Goal: Task Accomplishment & Management: Manage account settings

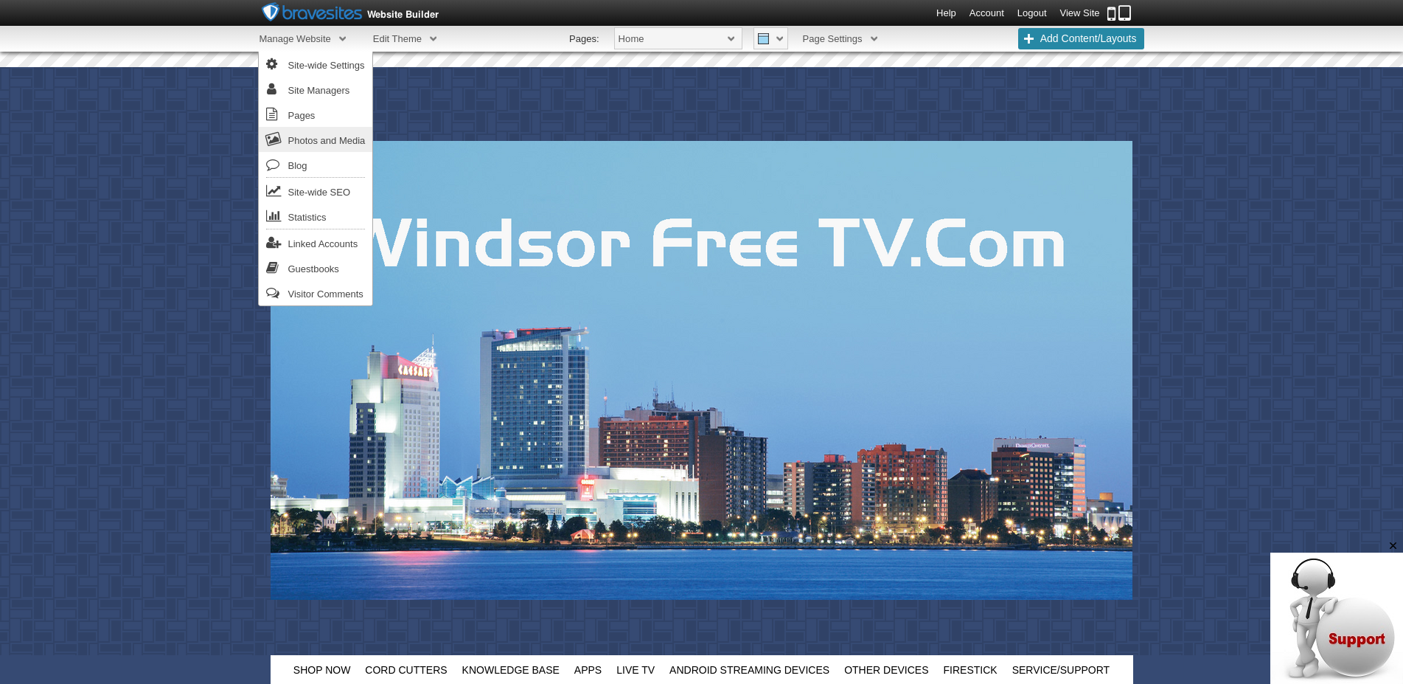
click at [331, 135] on link "Photos and Media" at bounding box center [316, 139] width 114 height 25
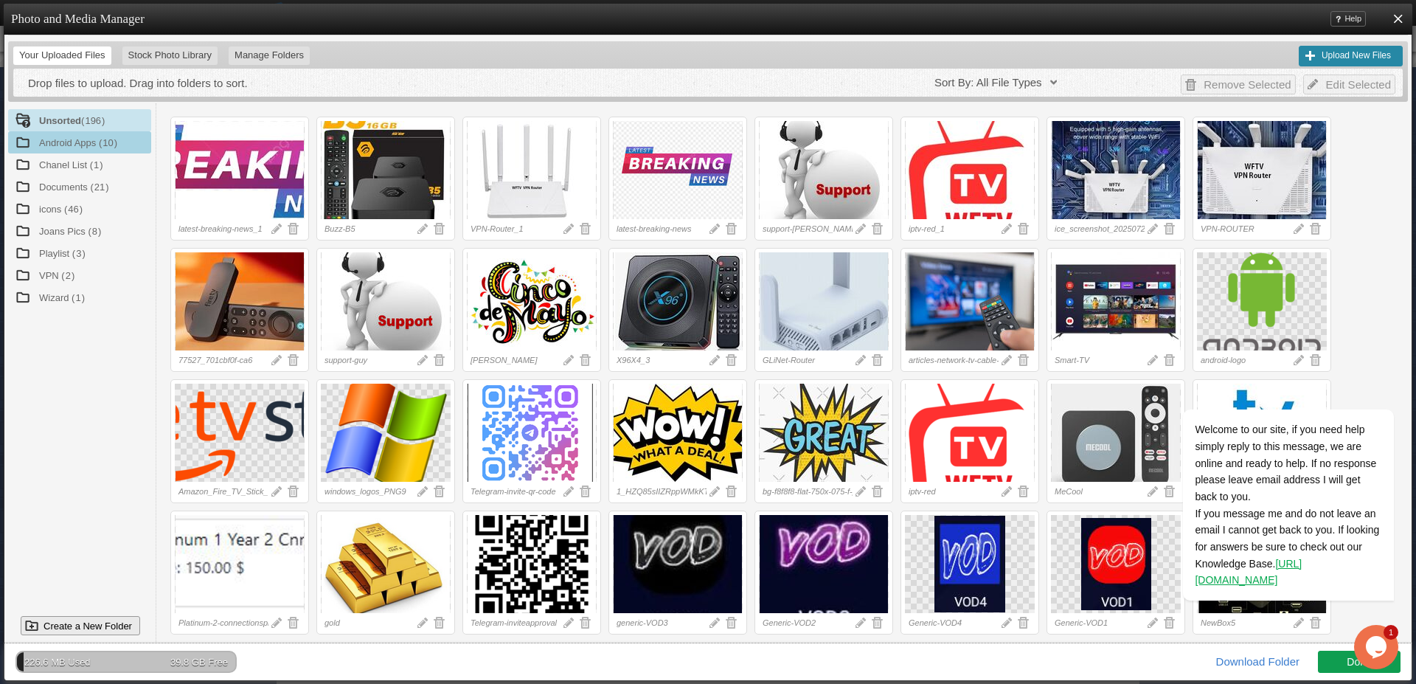
click at [62, 140] on span "Android Apps" at bounding box center [67, 142] width 57 height 11
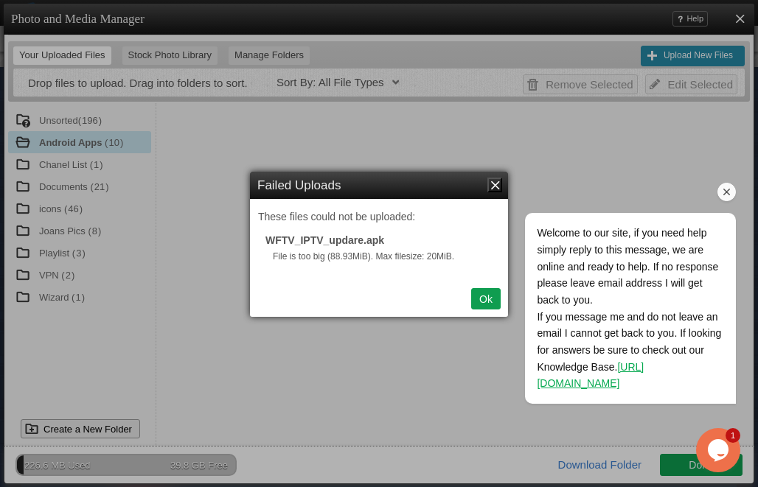
click at [486, 302] on div "Welcome to our site, if you need help simply reply to this message, we are onli…" at bounding box center [611, 247] width 266 height 341
click at [498, 185] on div at bounding box center [612, 192] width 250 height 18
click at [495, 190] on div at bounding box center [612, 192] width 250 height 18
click at [494, 186] on div at bounding box center [612, 192] width 250 height 18
click at [485, 301] on div "Welcome to our site, if you need help simply reply to this message, we are onli…" at bounding box center [611, 247] width 266 height 341
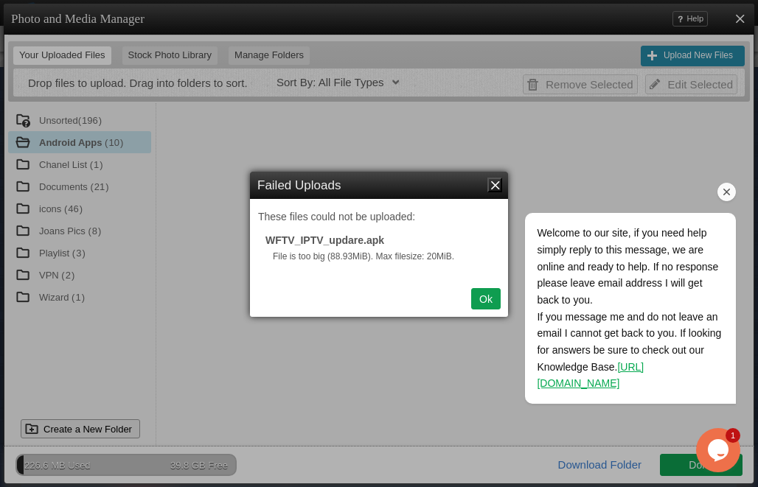
click at [730, 195] on icon "Chat attention grabber" at bounding box center [727, 192] width 13 height 13
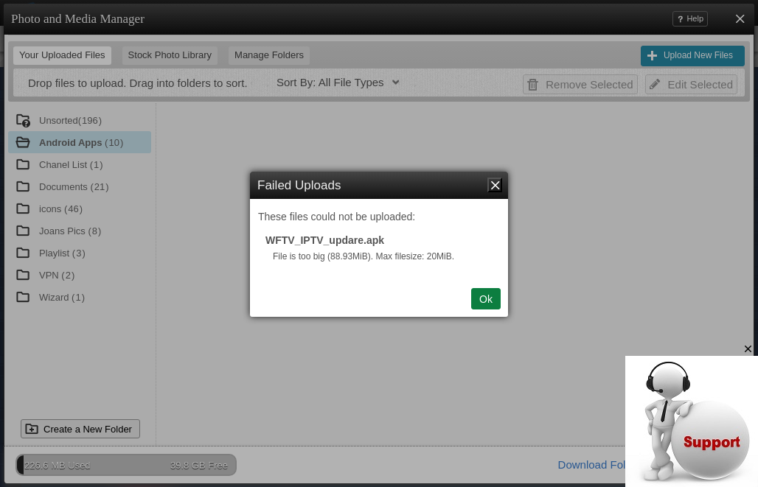
click at [480, 299] on button "Ok" at bounding box center [486, 298] width 30 height 21
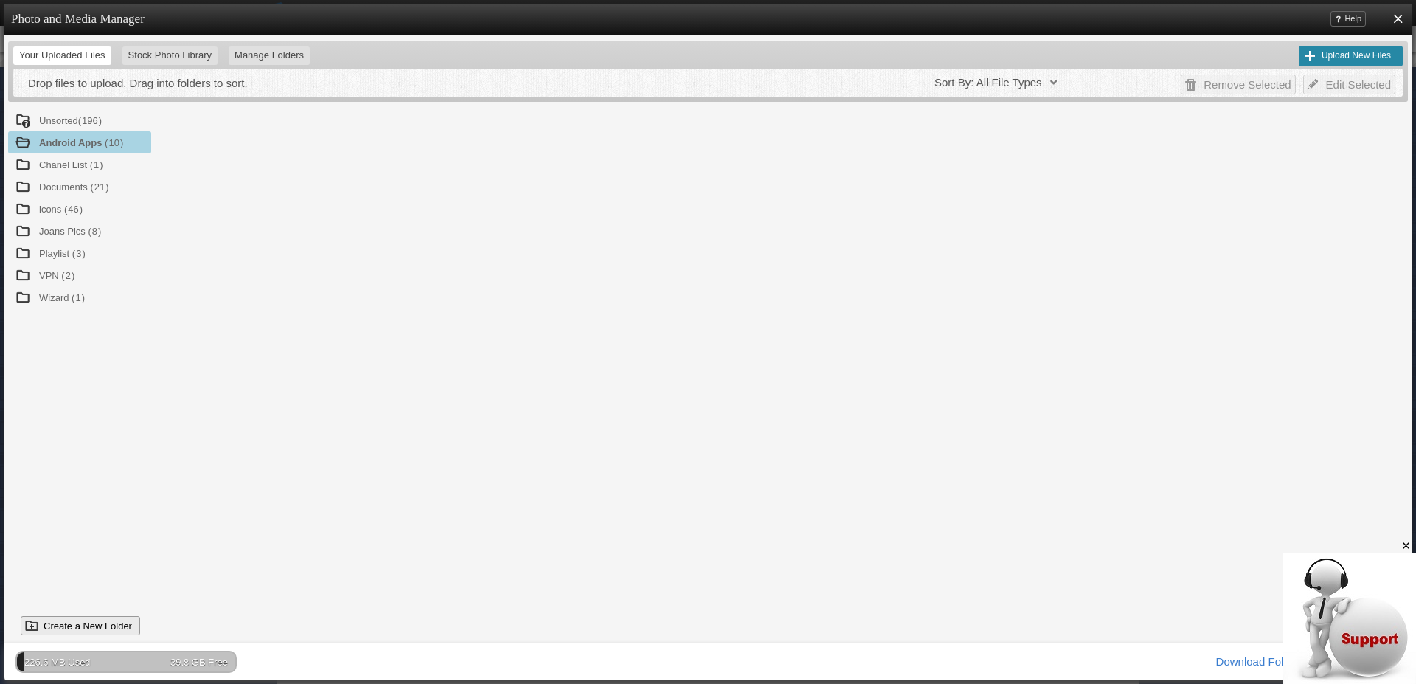
click at [51, 141] on span "Android Apps" at bounding box center [70, 142] width 63 height 11
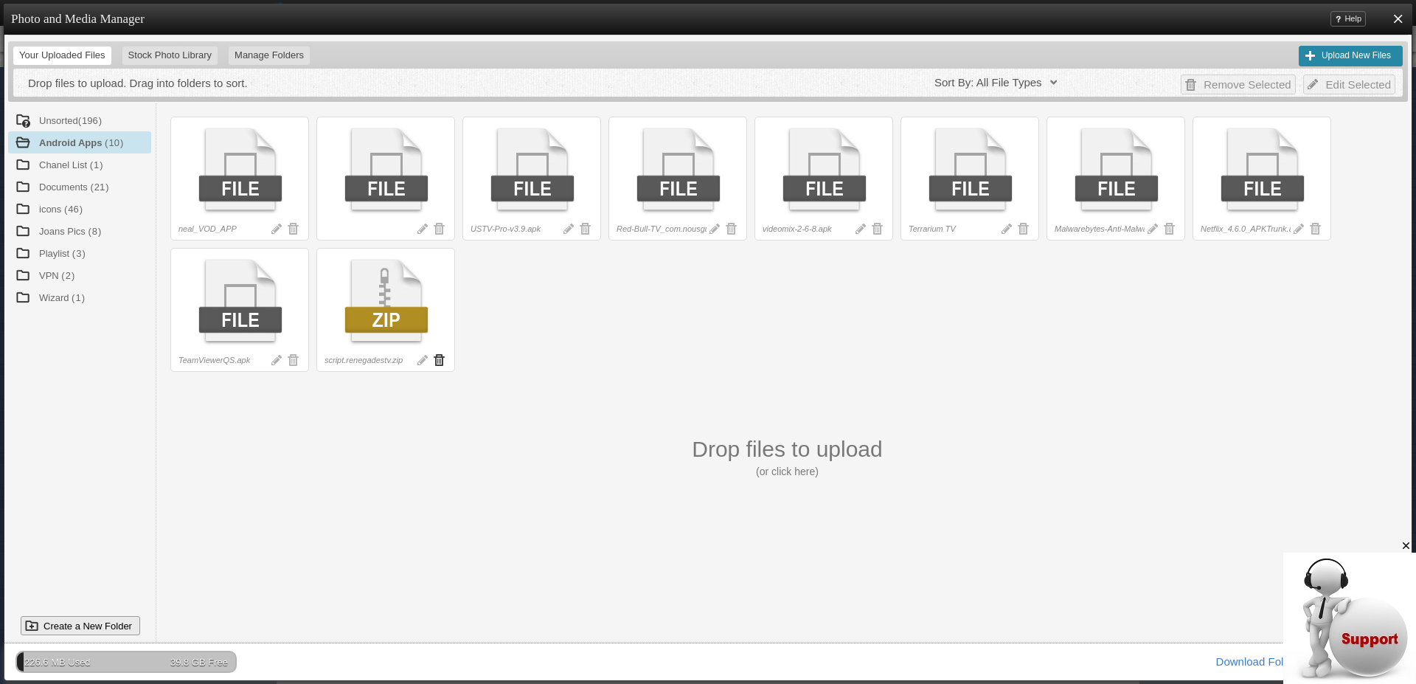
click at [439, 360] on link at bounding box center [439, 360] width 12 height 12
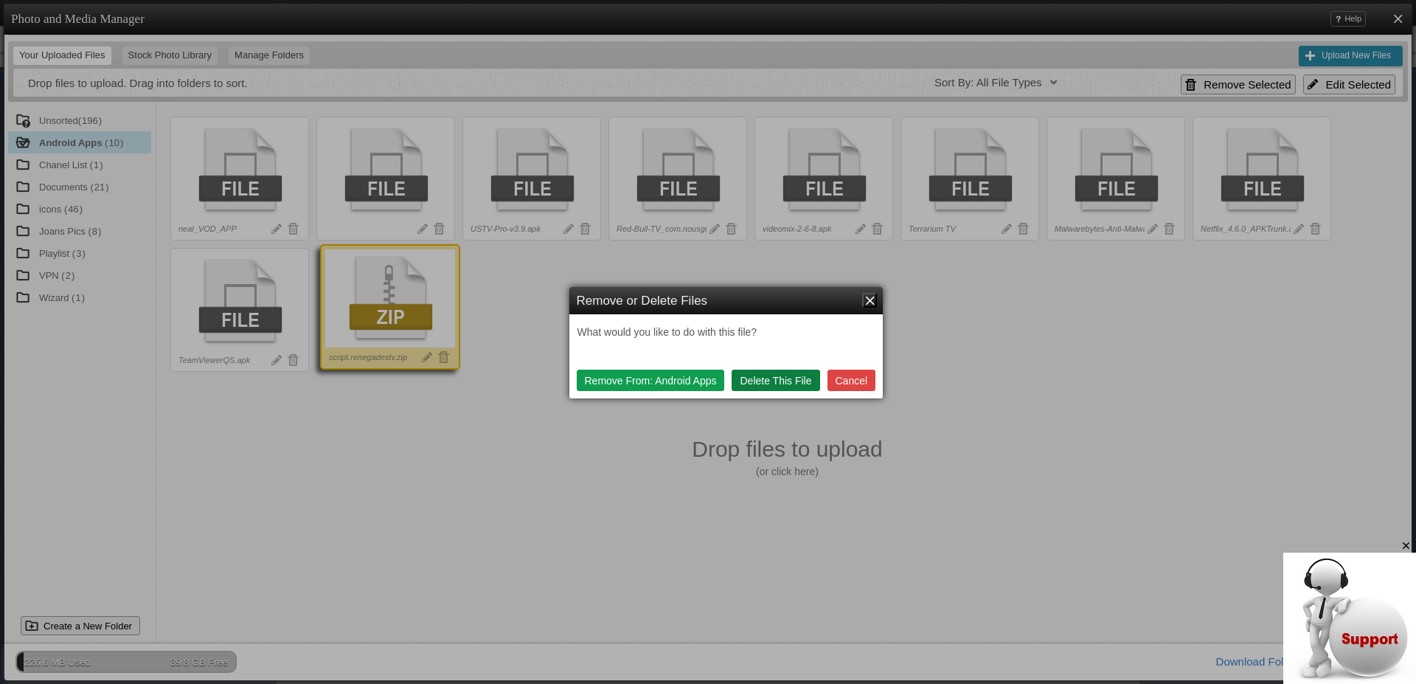
click at [790, 377] on button "Delete This File" at bounding box center [776, 379] width 88 height 21
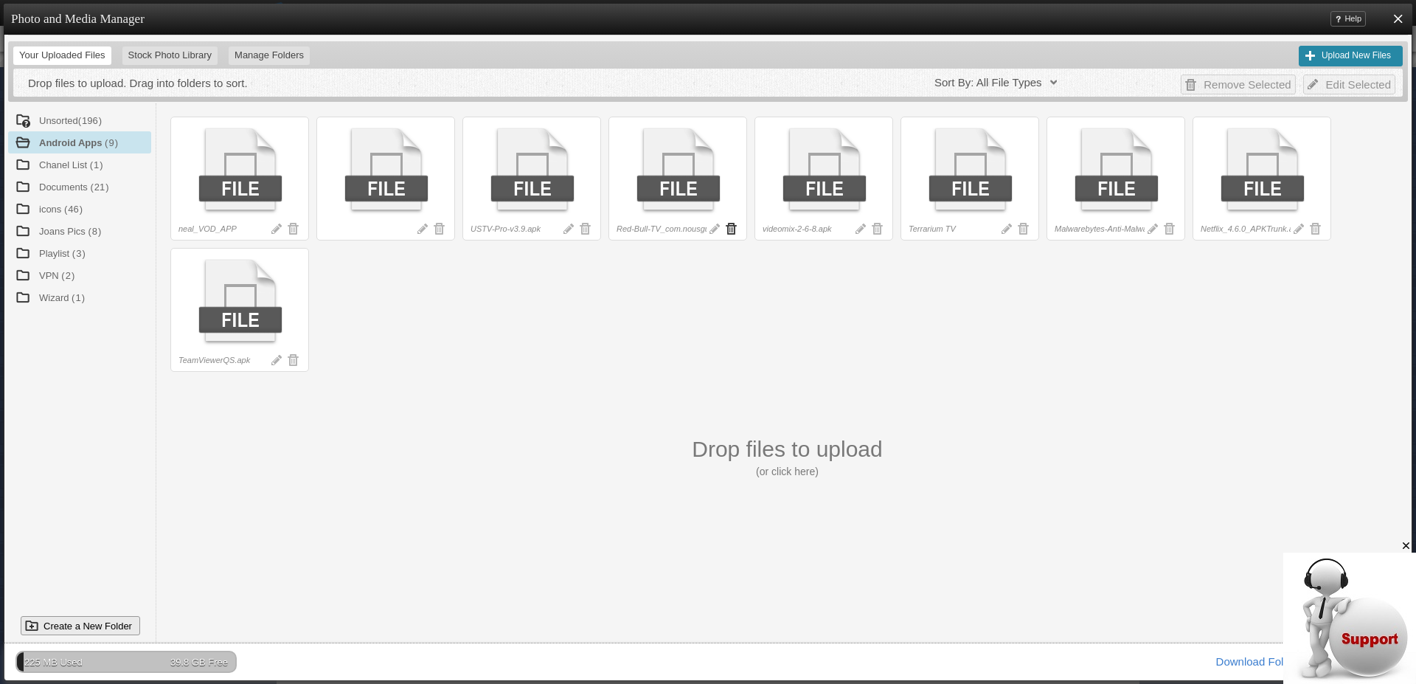
click at [729, 228] on link at bounding box center [731, 229] width 12 height 12
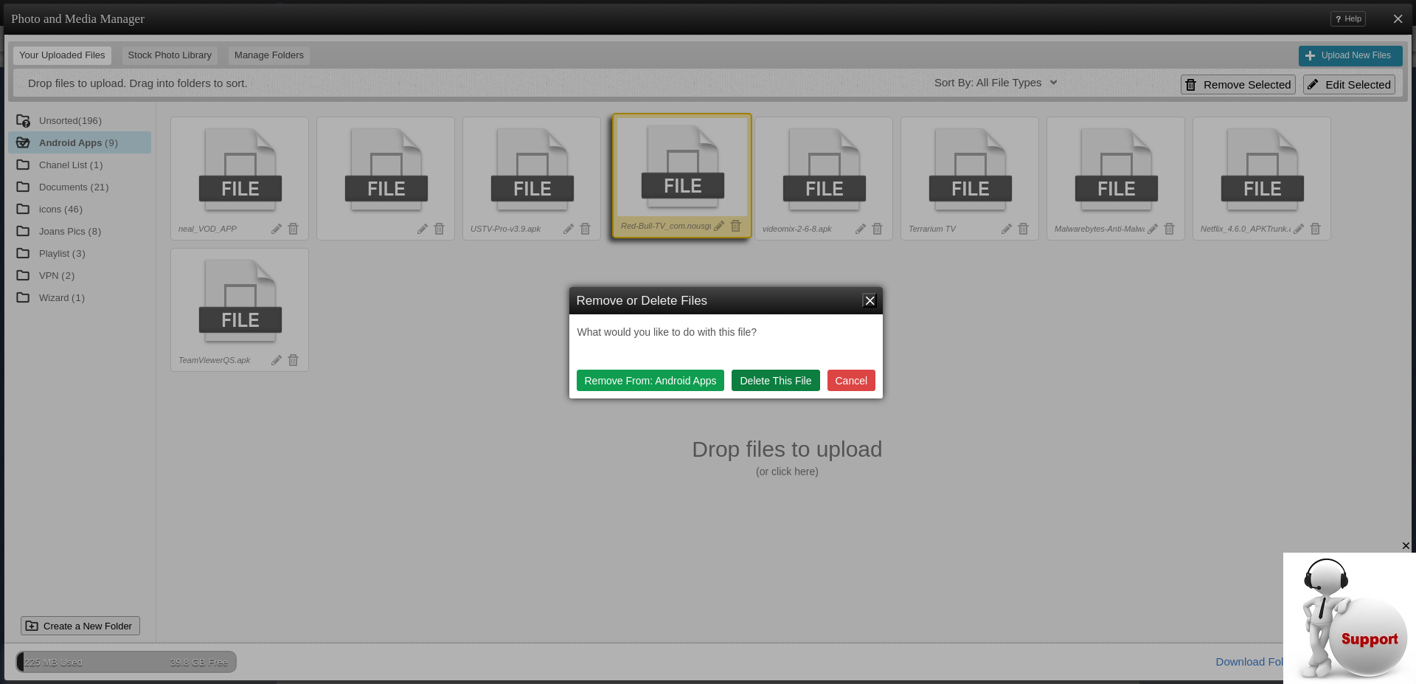
click at [771, 381] on button "Delete This File" at bounding box center [776, 379] width 88 height 21
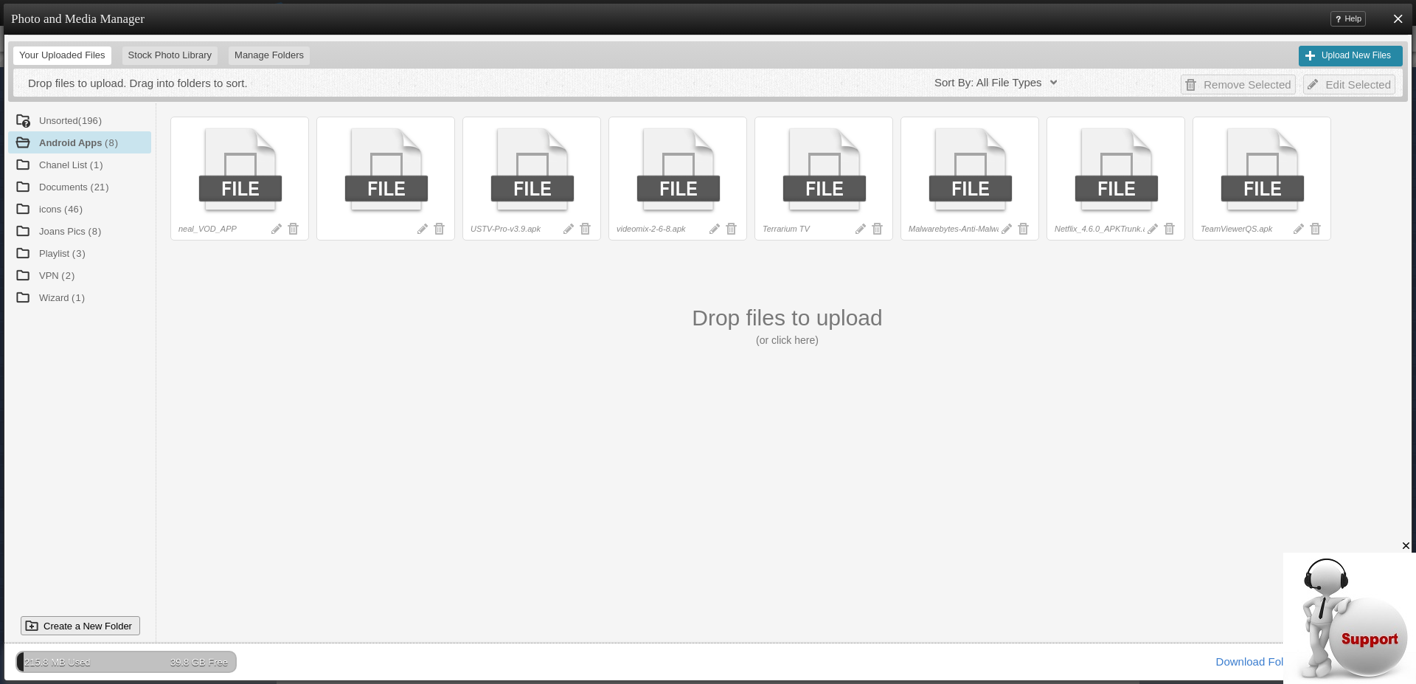
click at [930, 418] on div "[PERSON_NAME] Edit File /files/others/6eb1ac28-efec-46af-8e22-abbd8fe35f08.apk …" at bounding box center [787, 372] width 1241 height 540
